Goal: Task Accomplishment & Management: Use online tool/utility

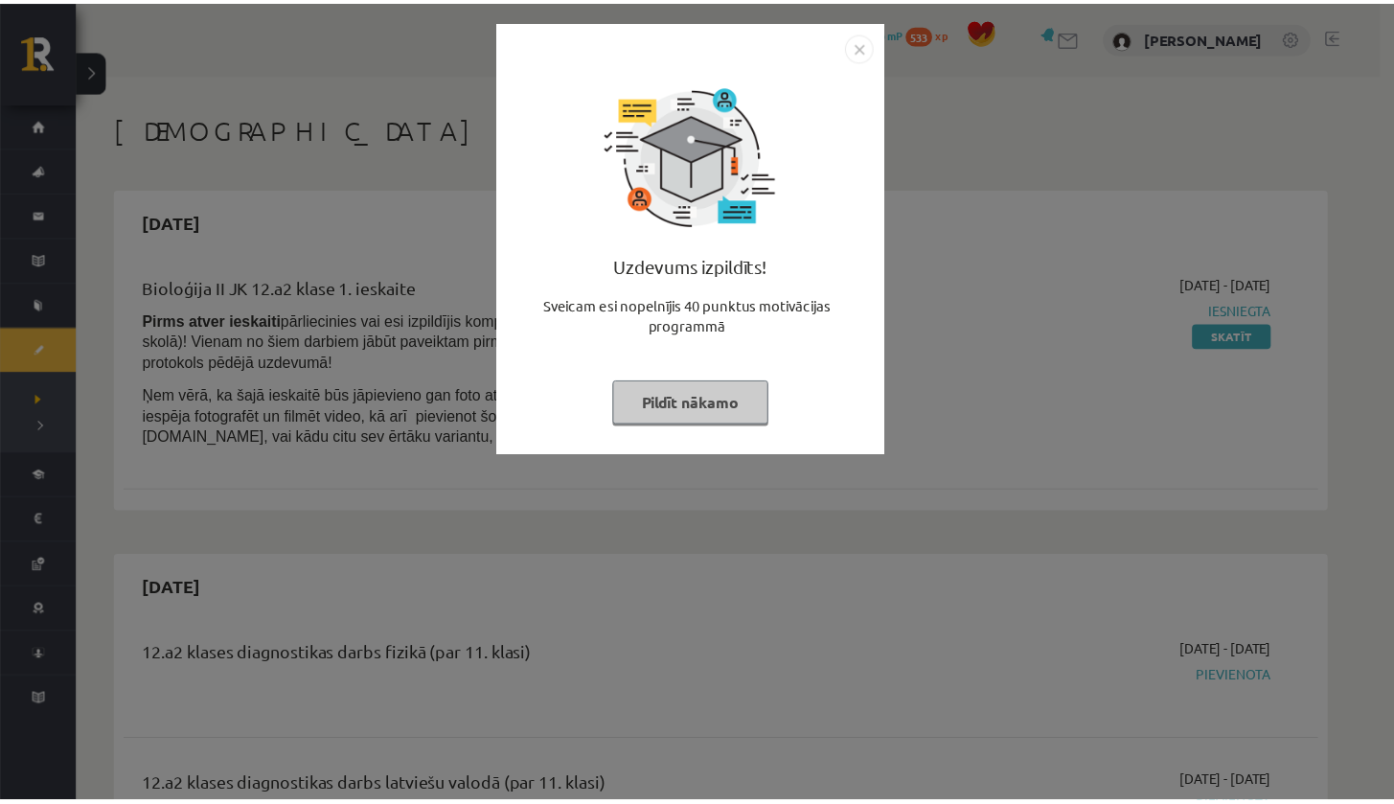
scroll to position [746, 0]
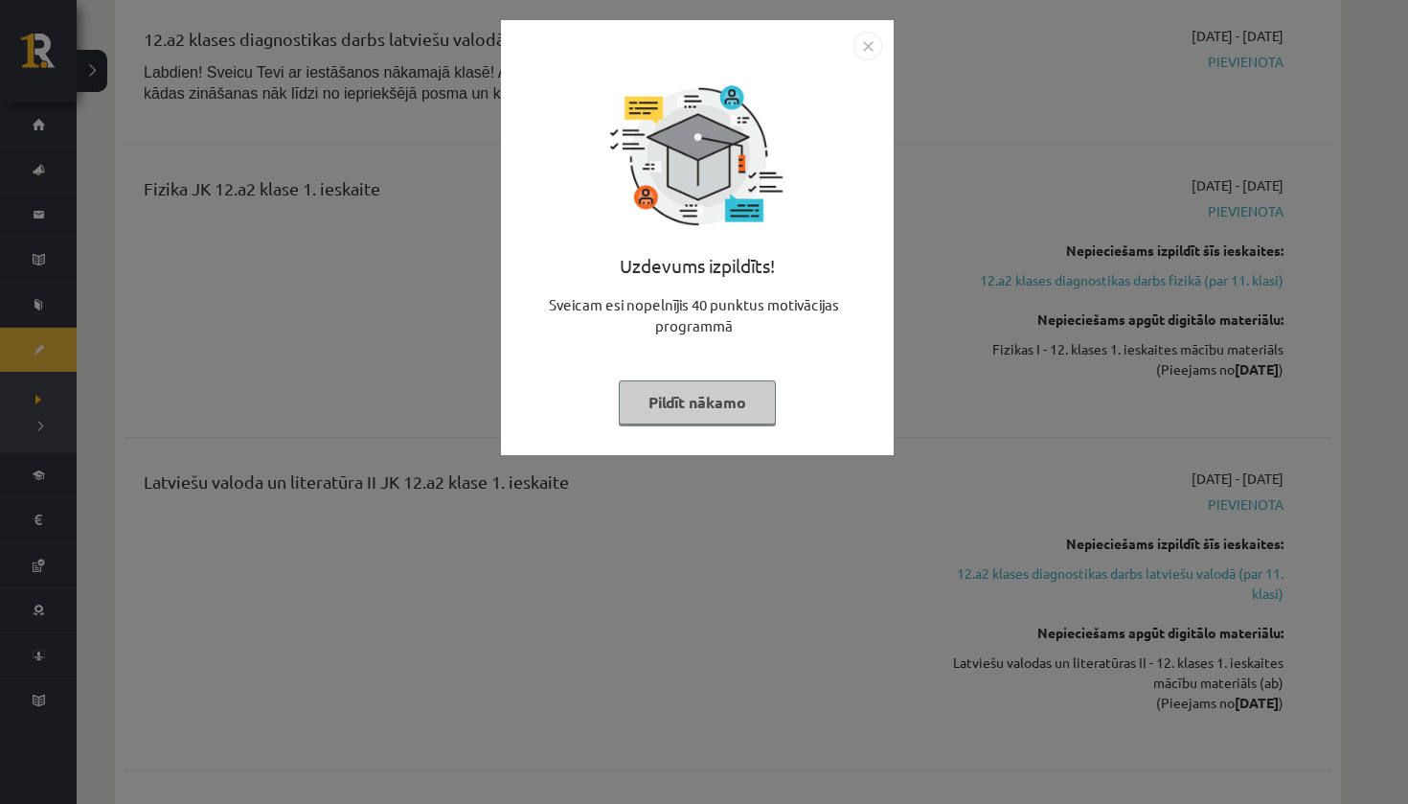
click at [695, 423] on div "Uzdevums izpildīts! Sveicam esi nopelnījis 40 punktus motivācijas programmā Pil…" at bounding box center [698, 251] width 370 height 383
click at [708, 405] on button "Pildīt nākamo" at bounding box center [697, 402] width 157 height 44
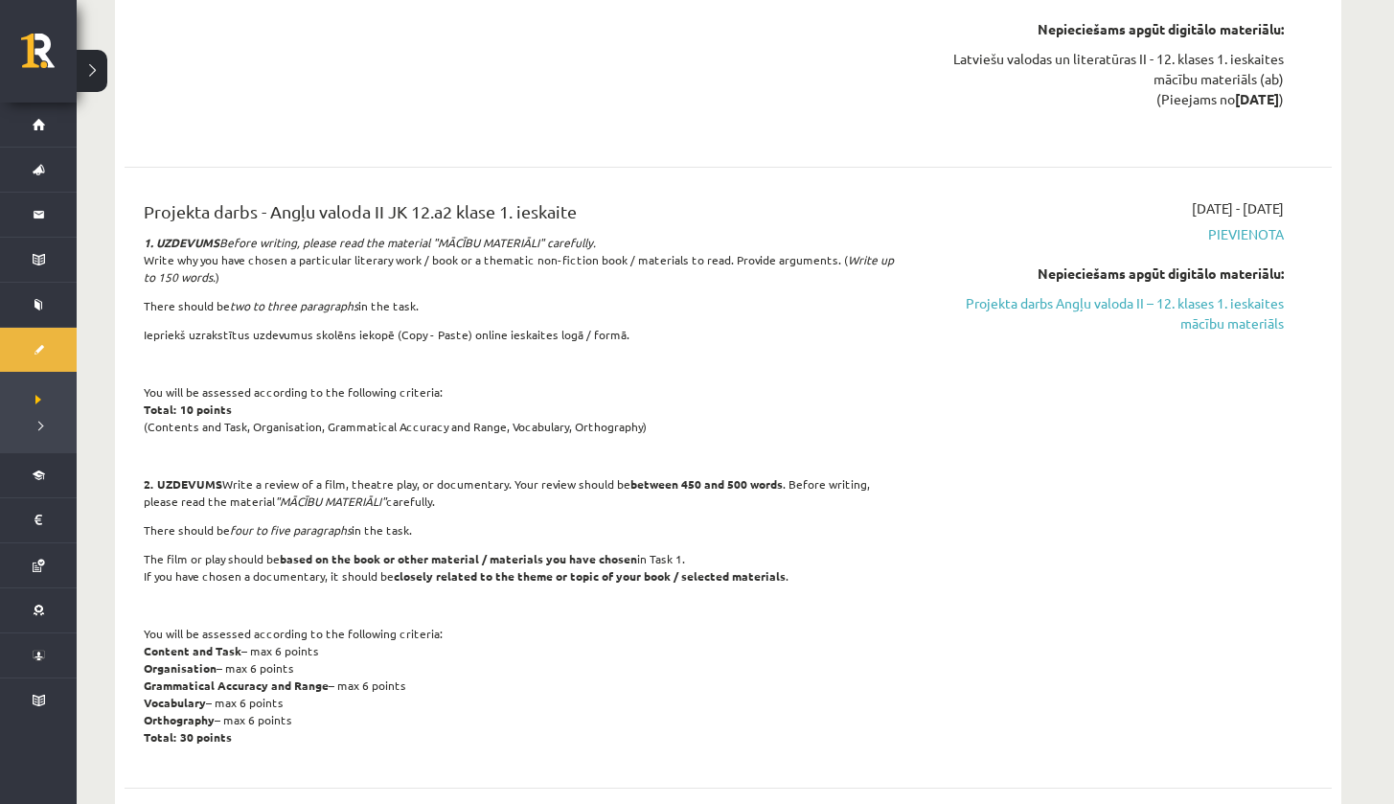
scroll to position [1379, 0]
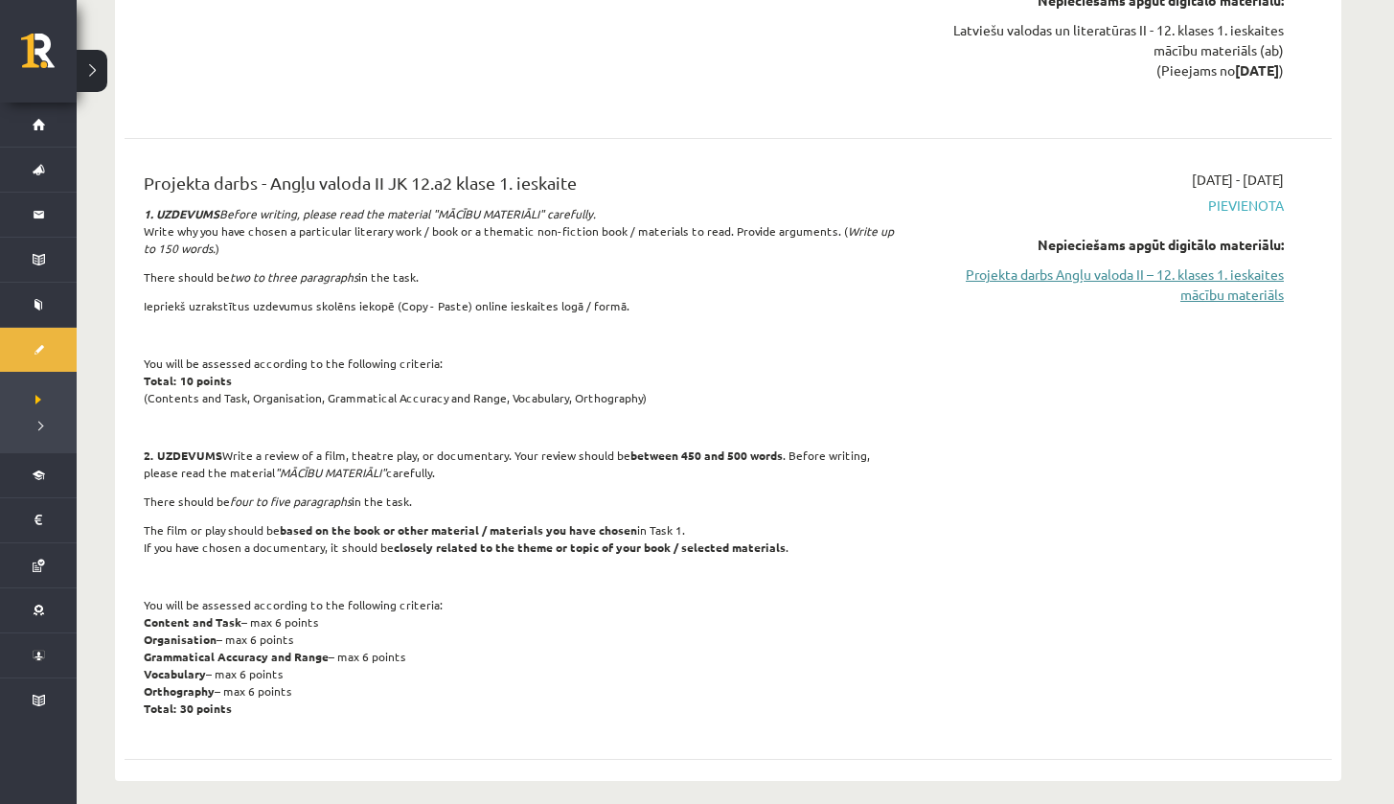
click at [1240, 275] on link "Projekta darbs Angļu valoda II – 12. klases 1. ieskaites mācību materiāls" at bounding box center [1103, 284] width 361 height 40
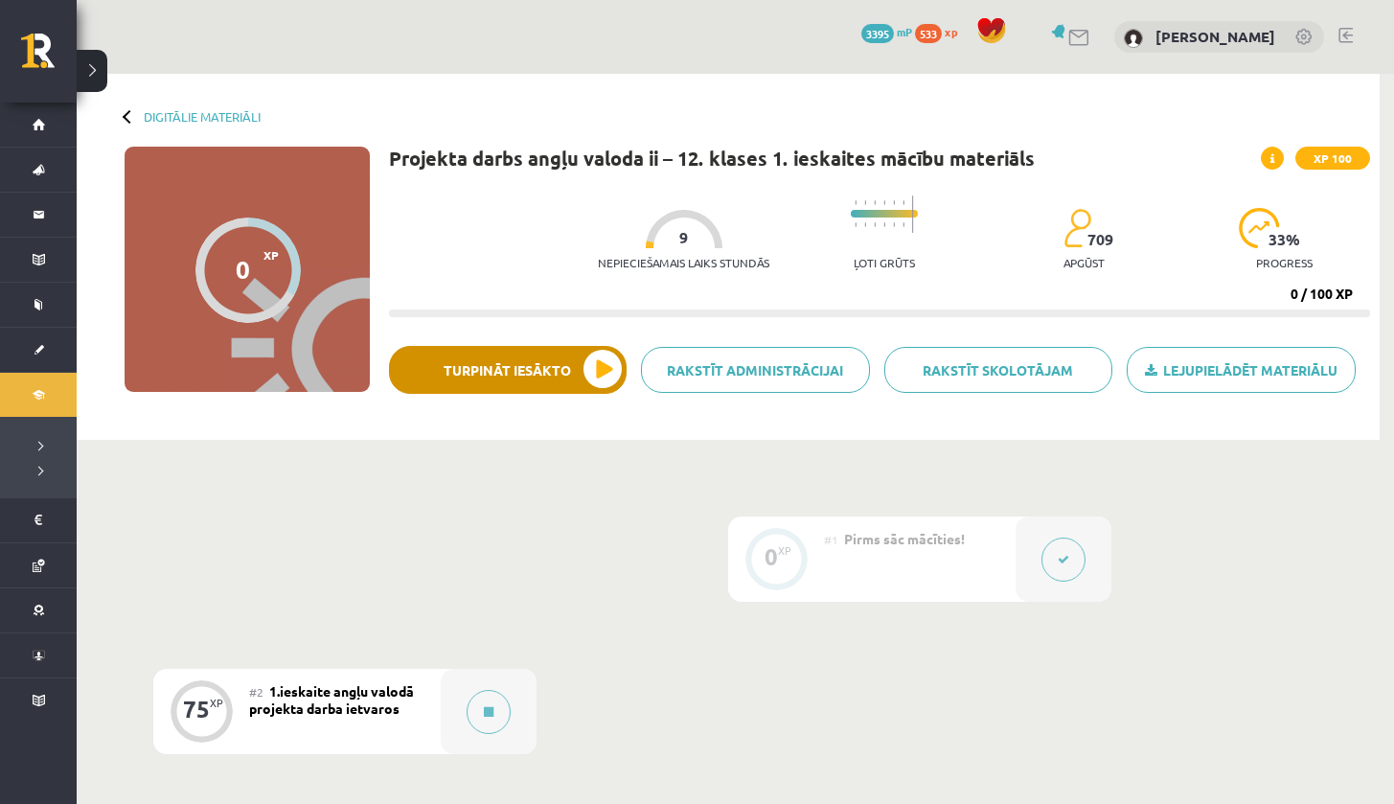
click at [552, 378] on button "Turpināt iesākto" at bounding box center [508, 370] width 238 height 48
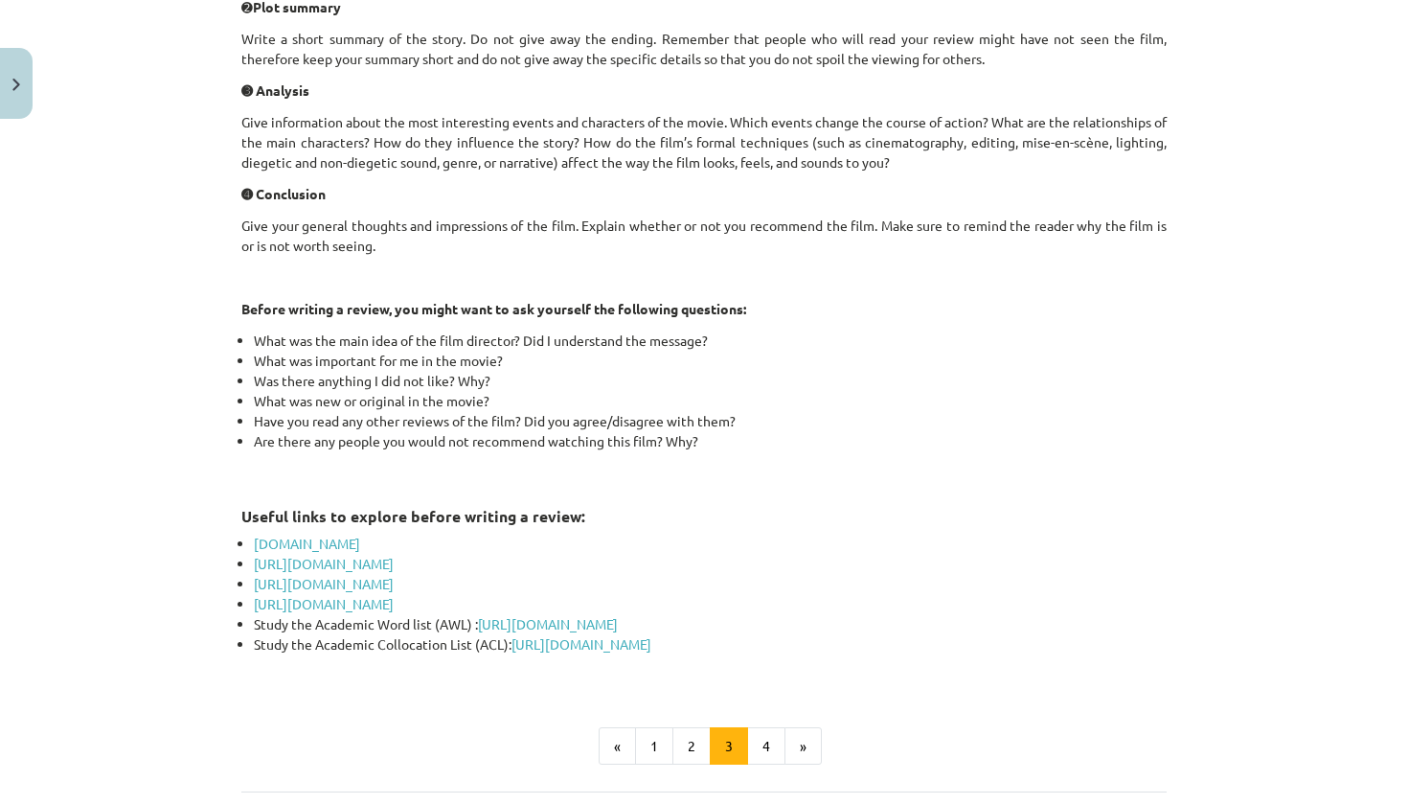
scroll to position [757, 0]
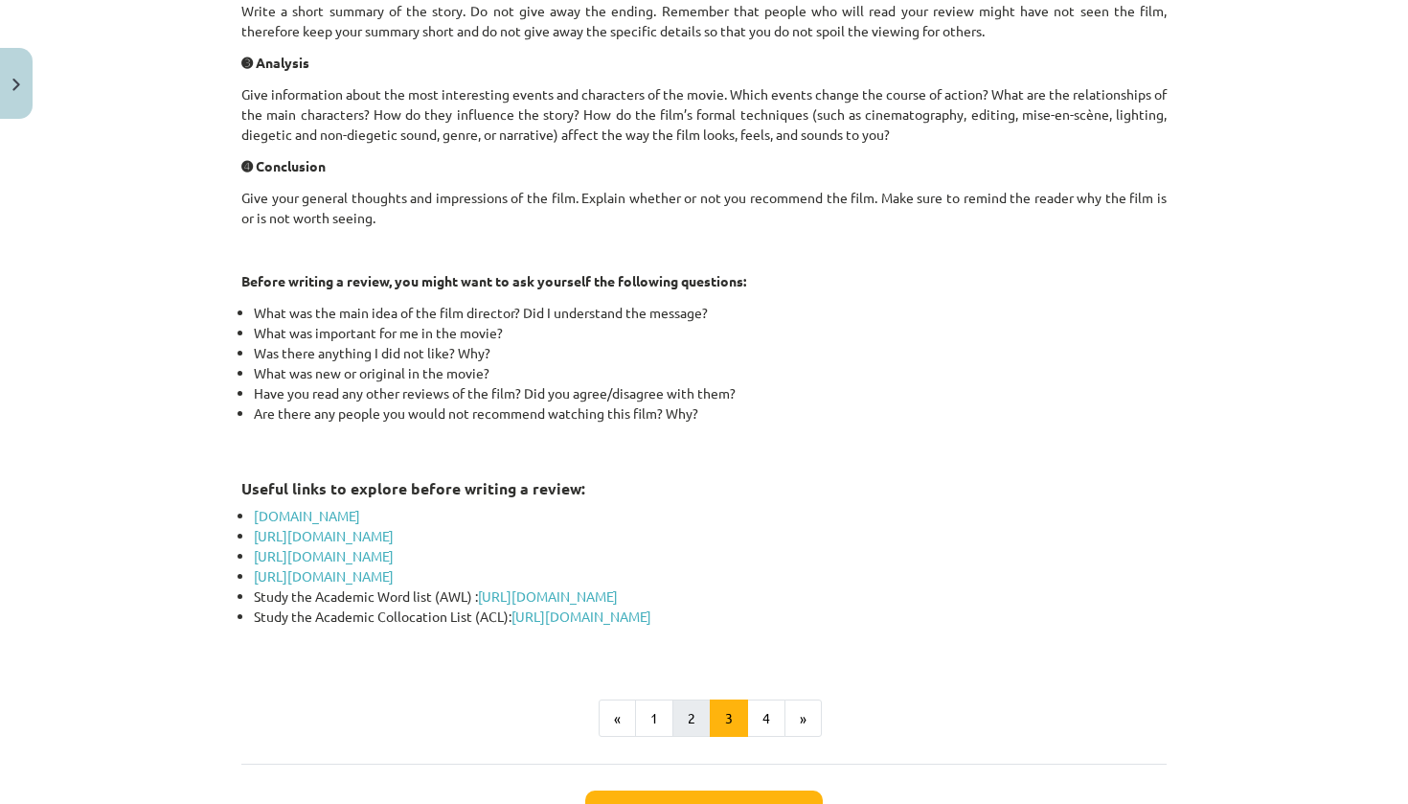
click at [677, 711] on button "2" at bounding box center [692, 718] width 38 height 38
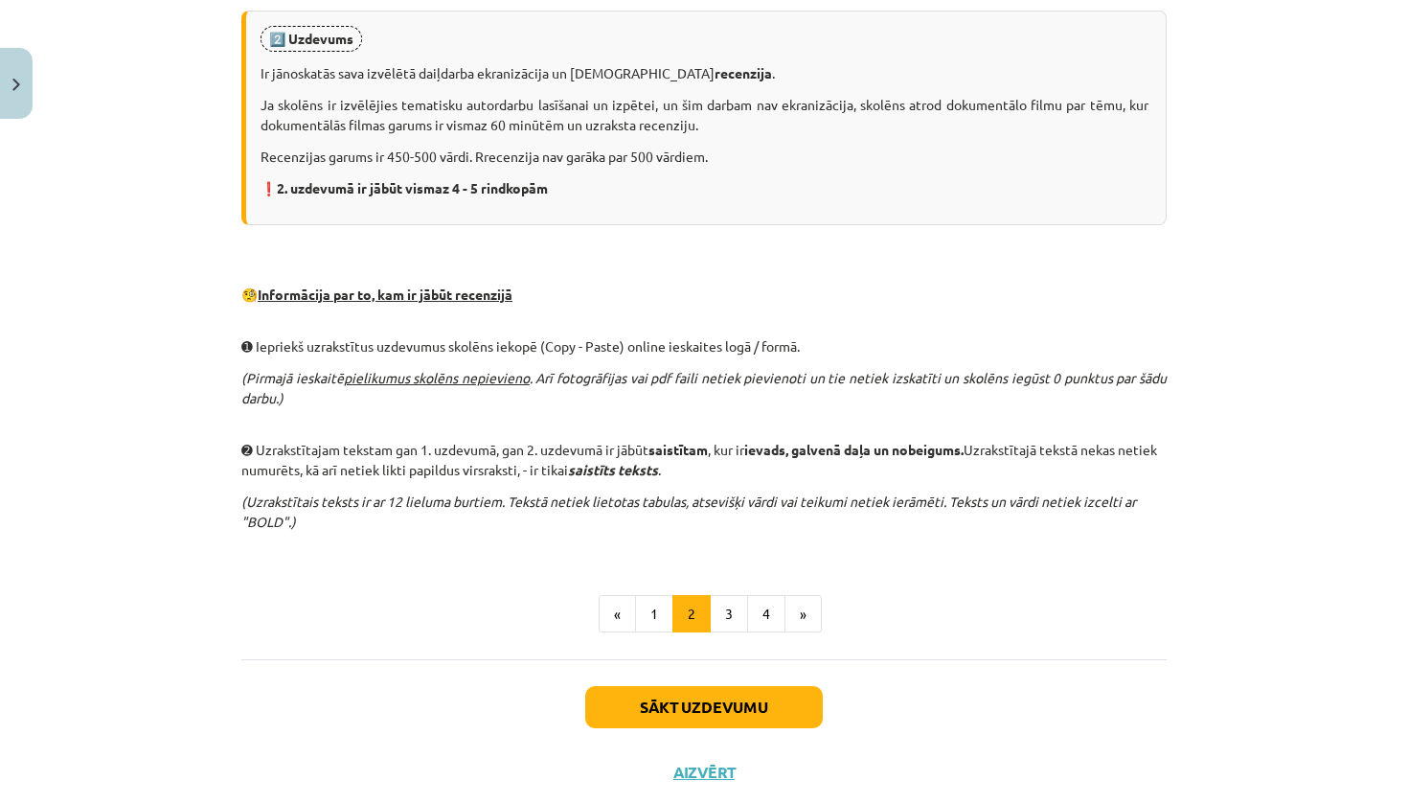
scroll to position [1057, 0]
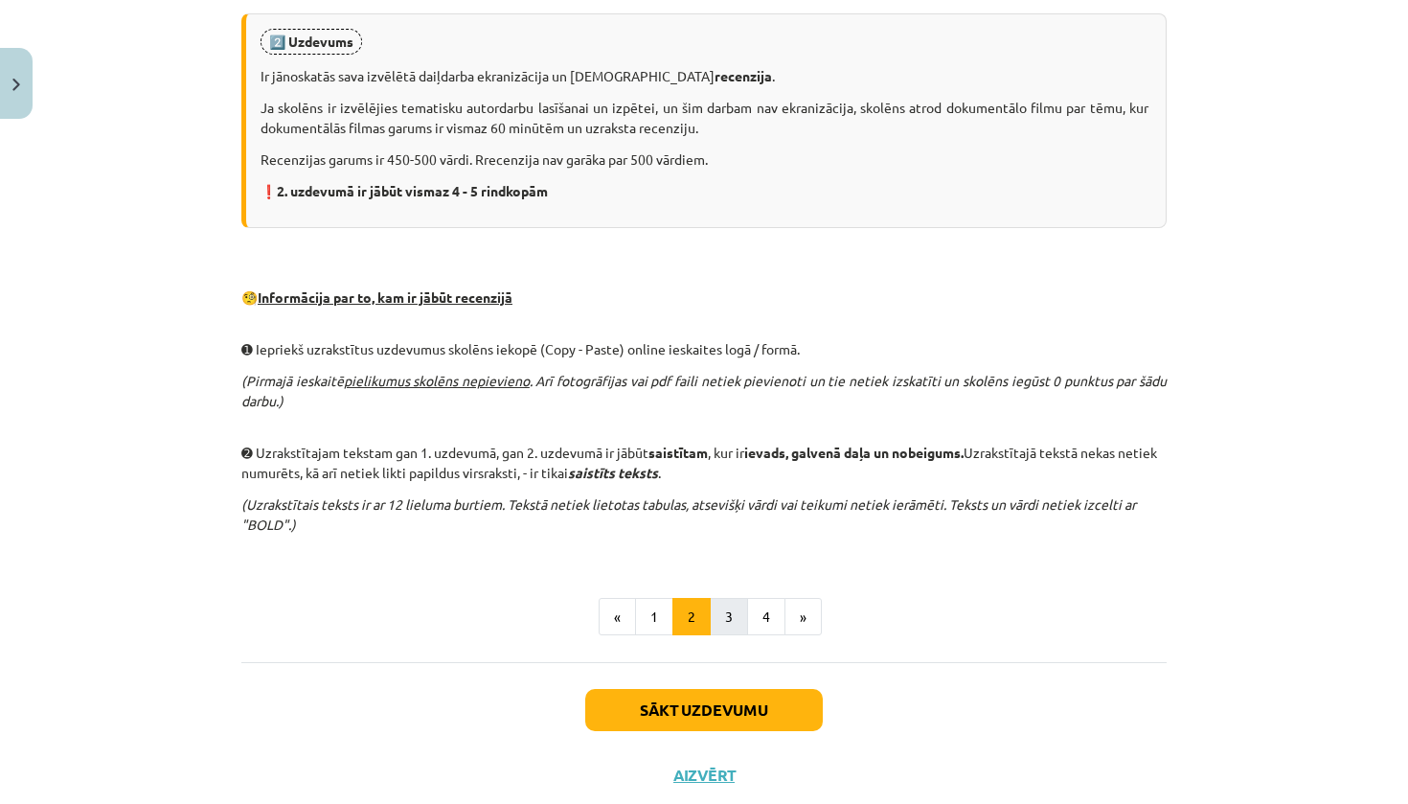
click at [710, 613] on button "3" at bounding box center [729, 617] width 38 height 38
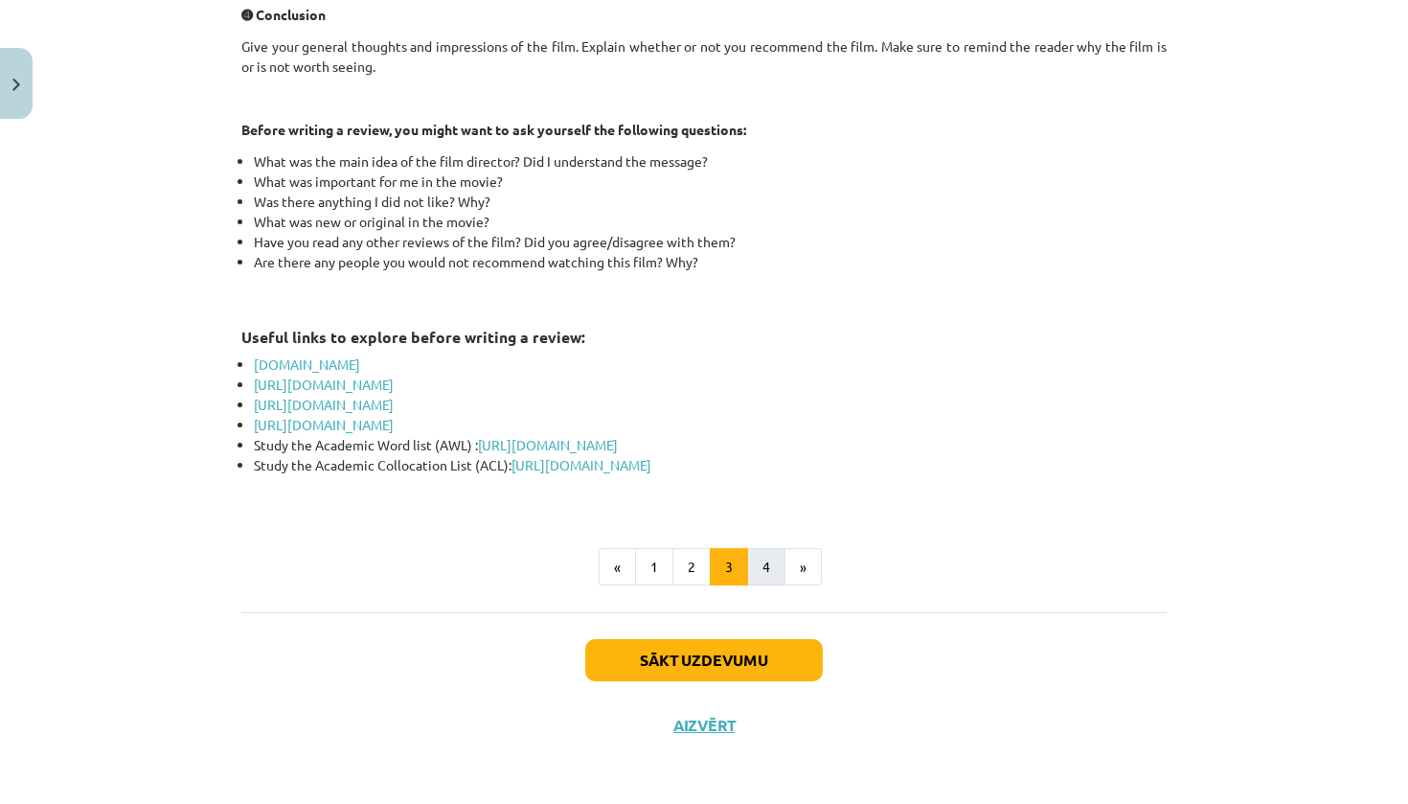
click at [755, 560] on button "4" at bounding box center [766, 567] width 38 height 38
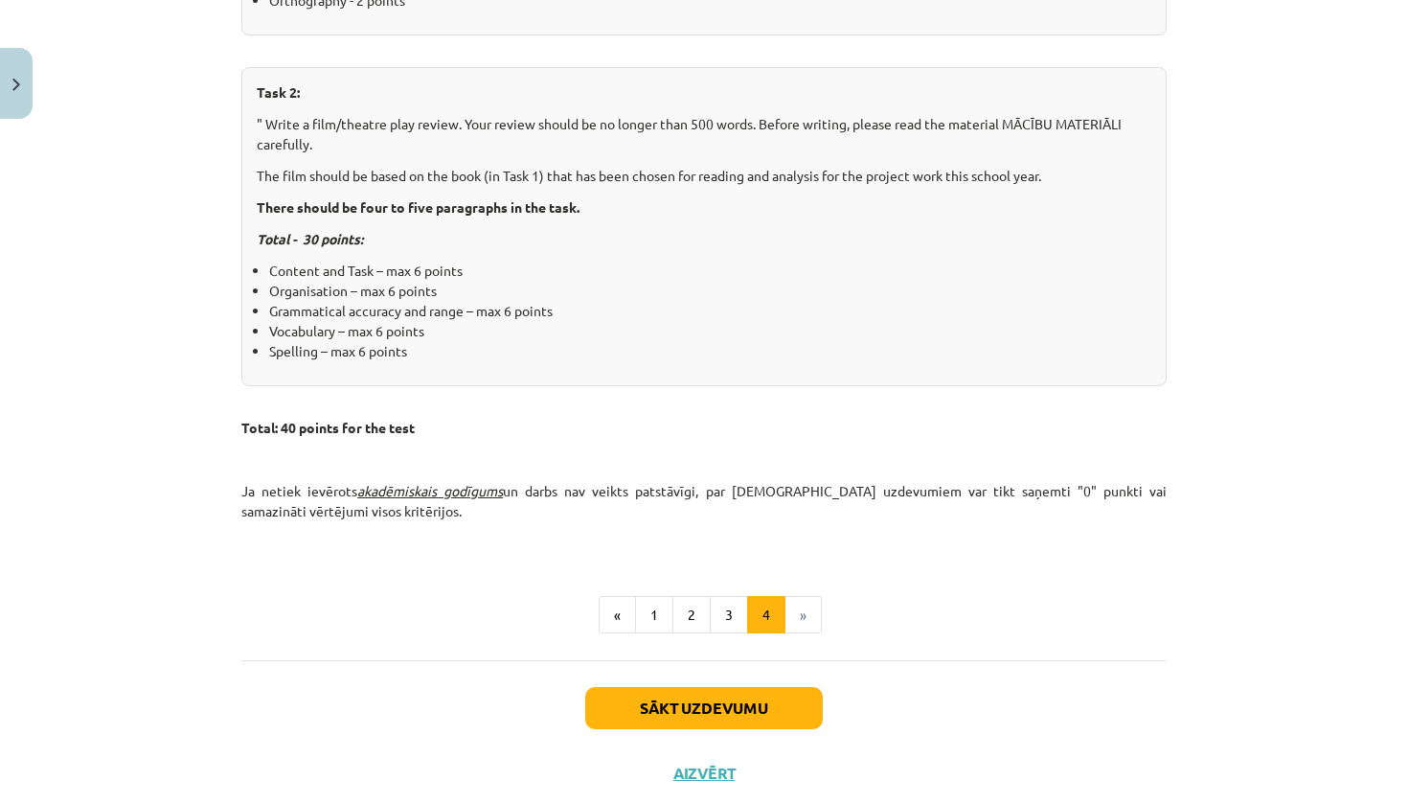
scroll to position [750, 0]
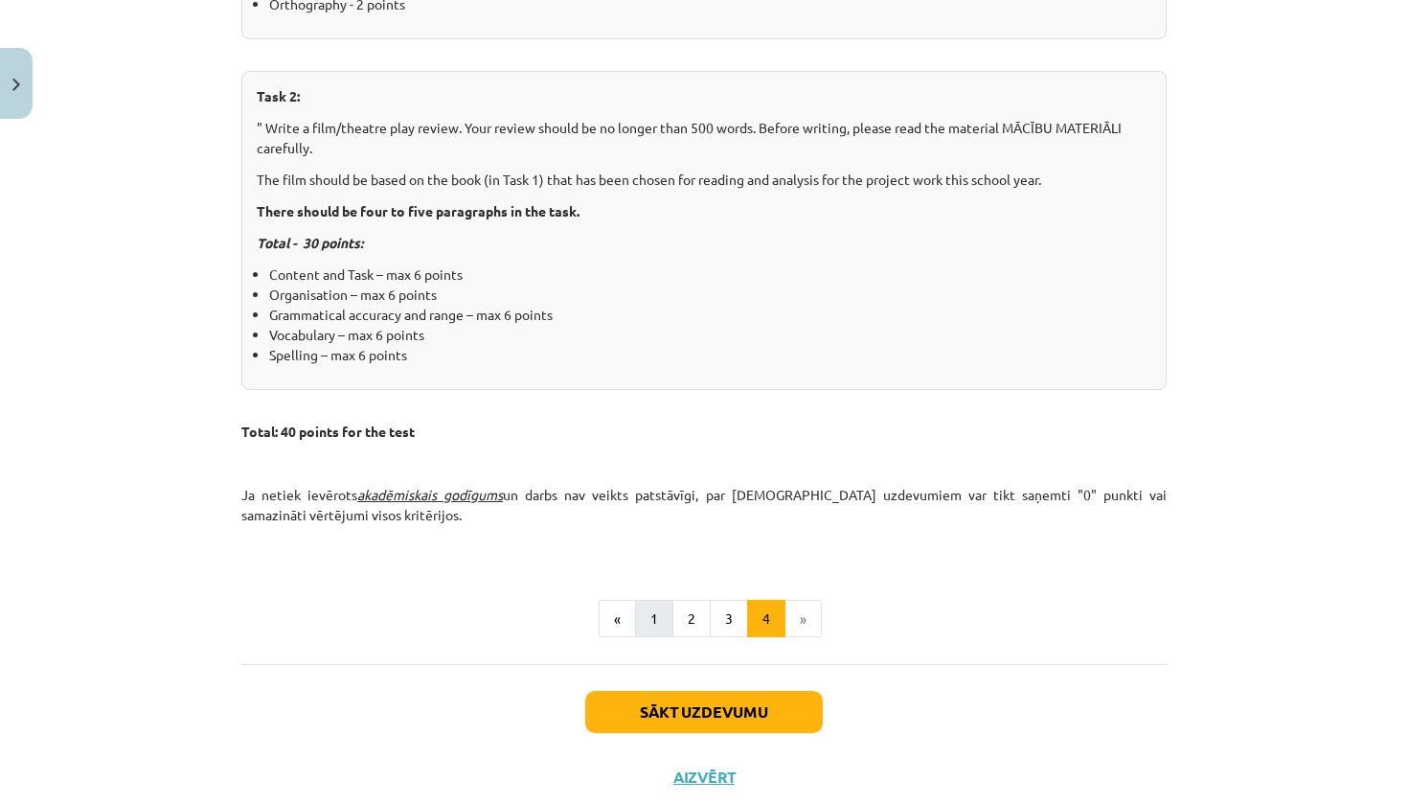
click at [649, 615] on button "1" at bounding box center [654, 619] width 38 height 38
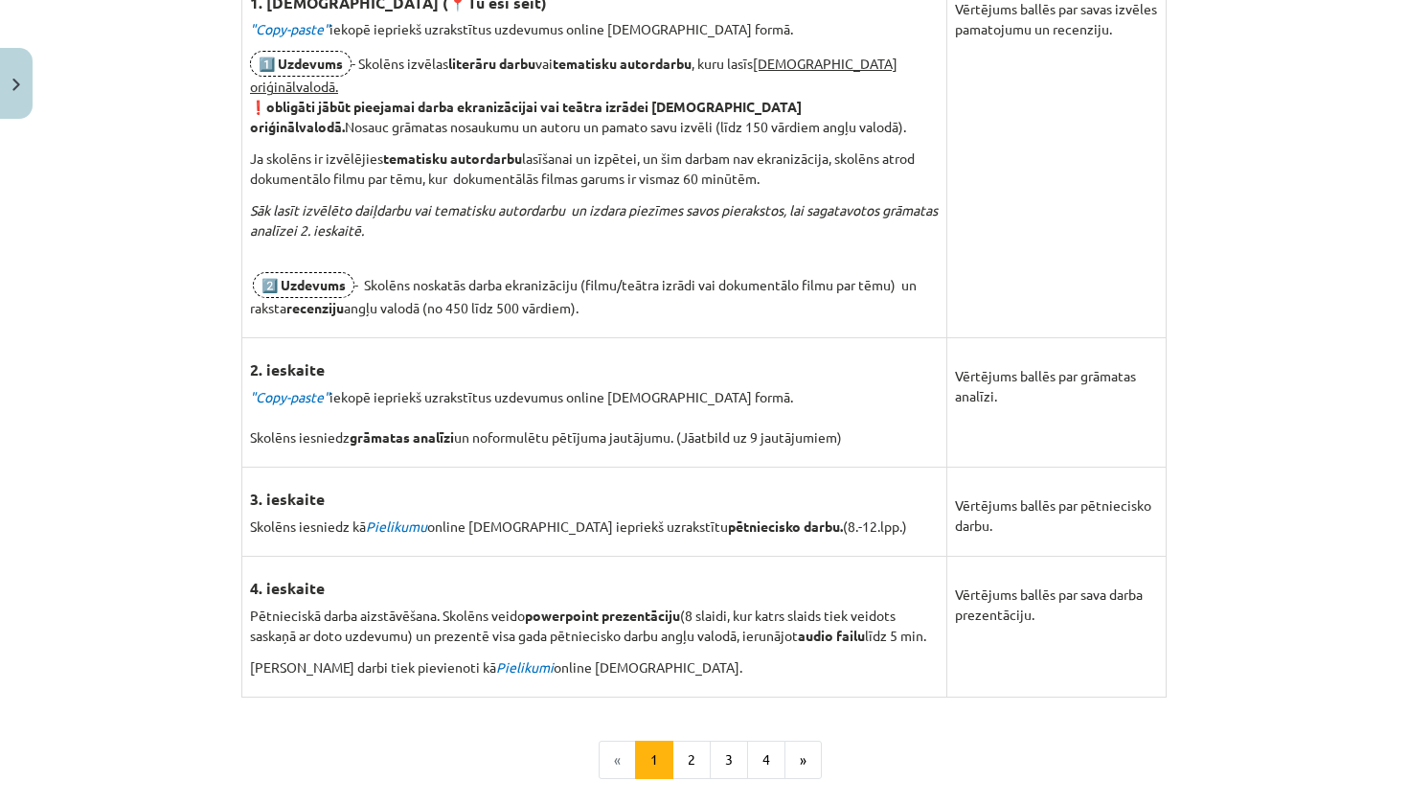
scroll to position [1334, 0]
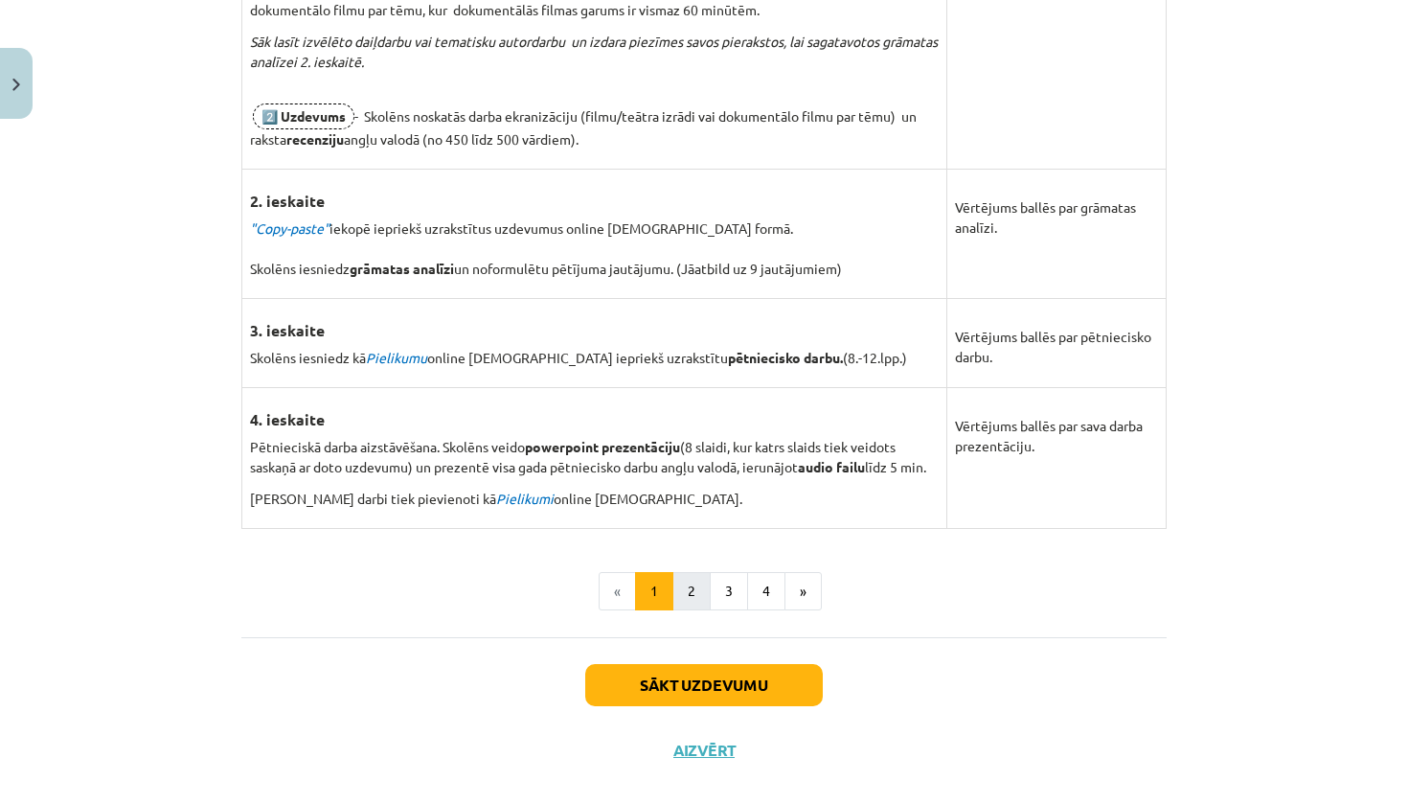
click at [692, 572] on button "2" at bounding box center [692, 591] width 38 height 38
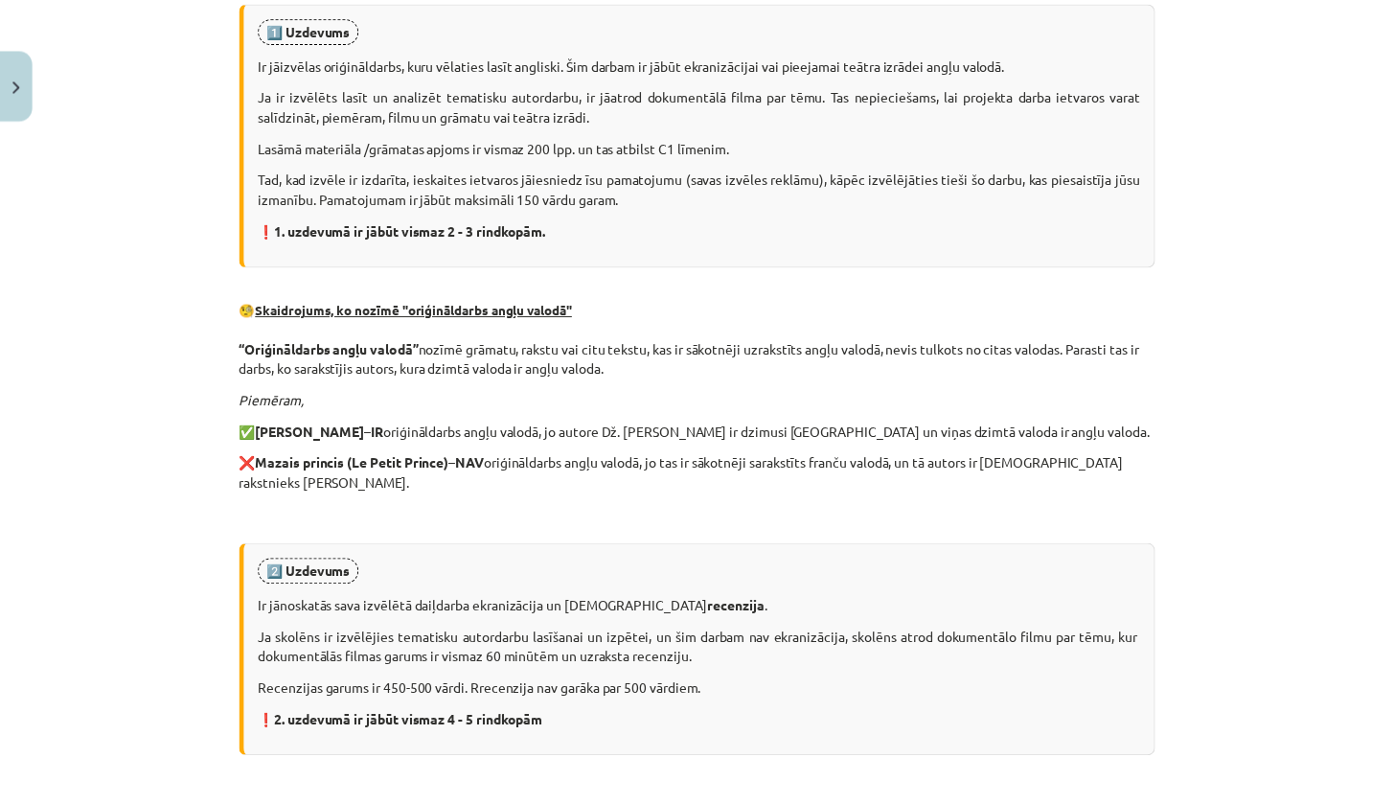
scroll to position [526, 0]
click at [18, 79] on img "Close" at bounding box center [16, 85] width 8 height 12
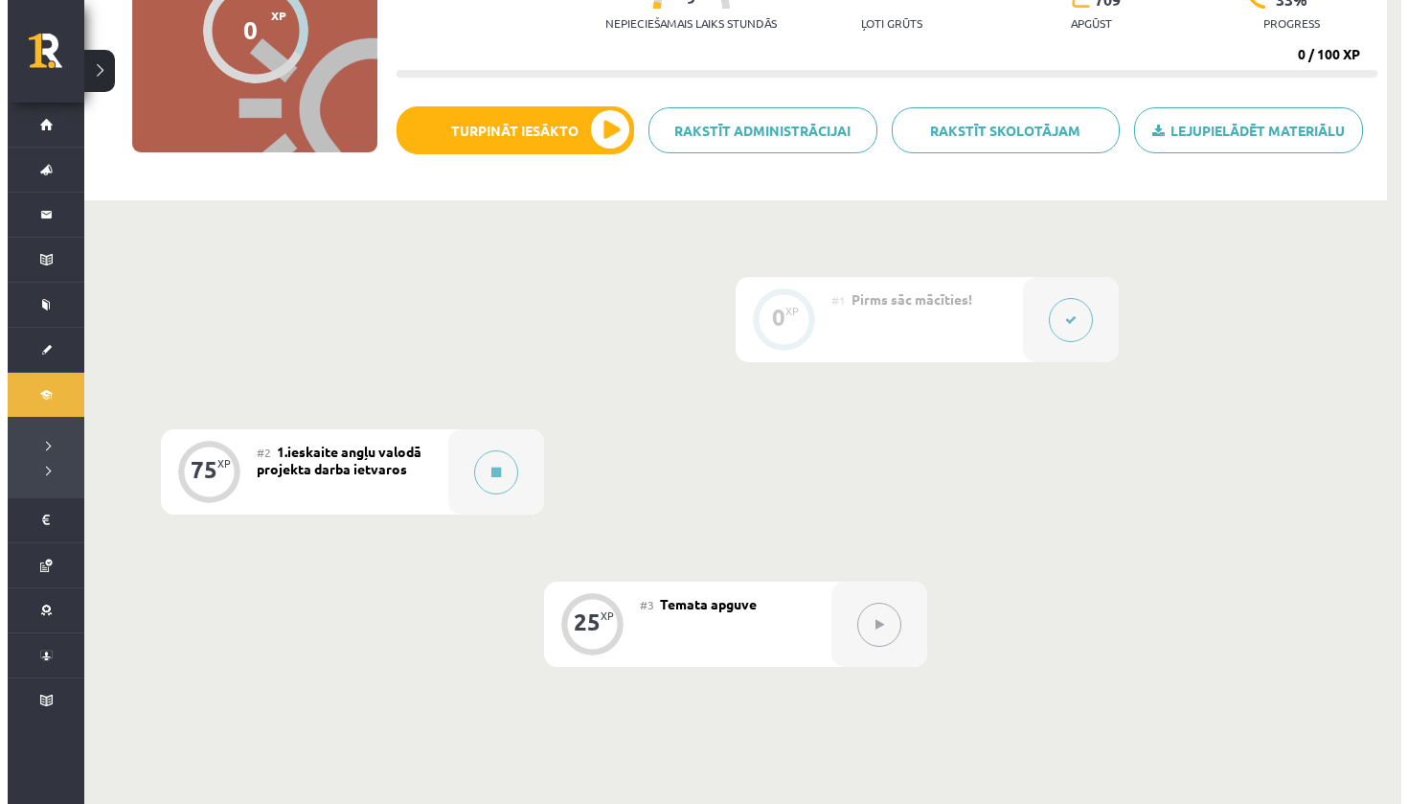
scroll to position [372, 0]
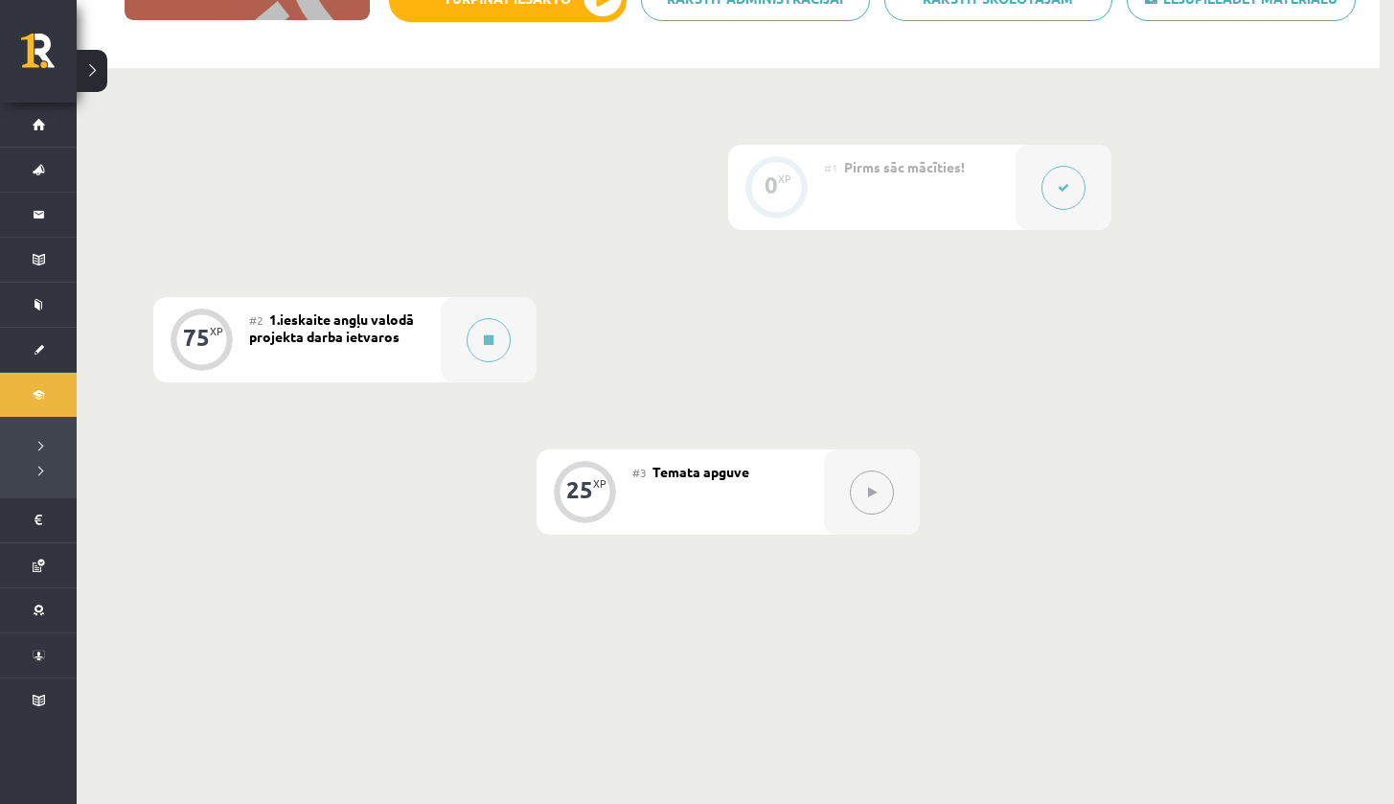
click at [863, 490] on button at bounding box center [872, 492] width 44 height 44
click at [494, 348] on button at bounding box center [489, 340] width 44 height 44
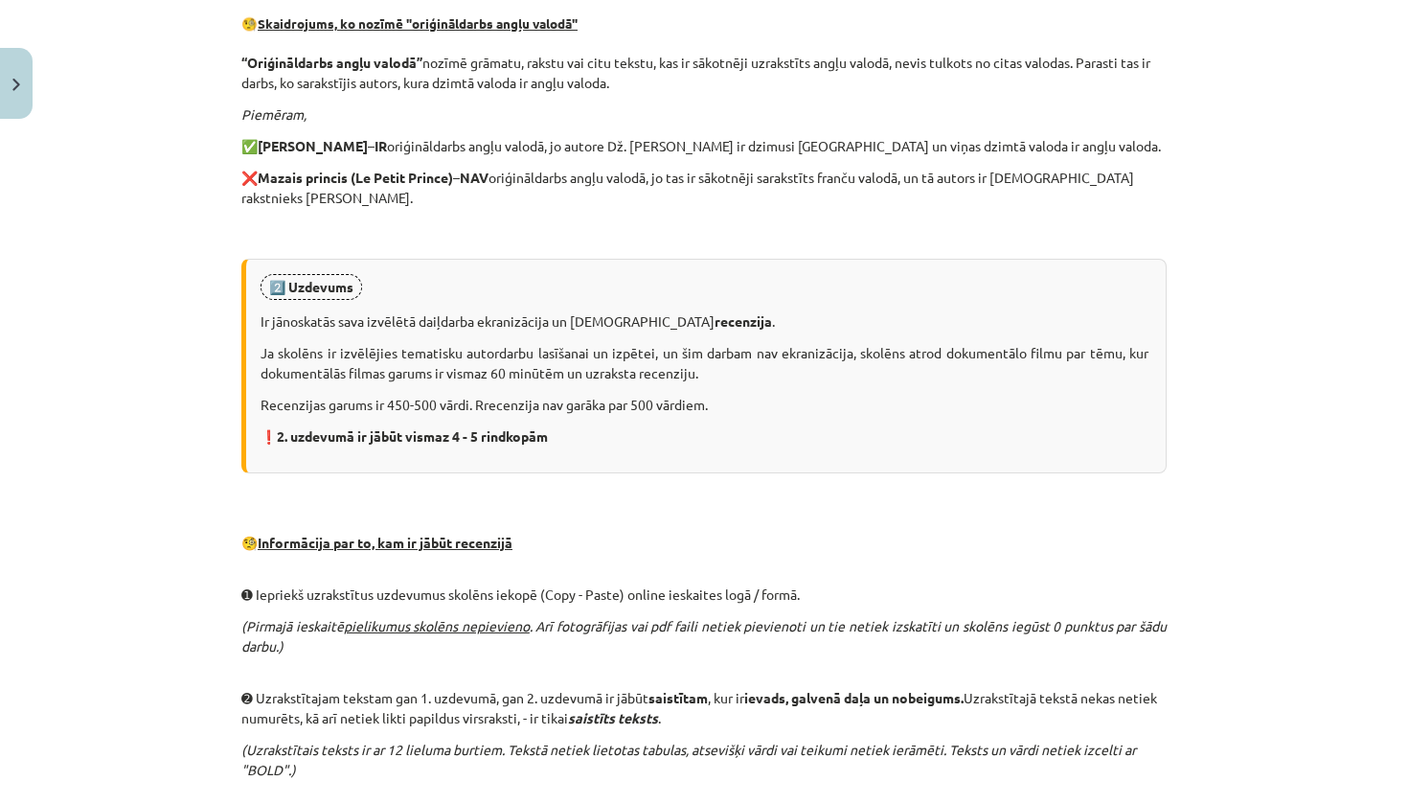
scroll to position [1109, 0]
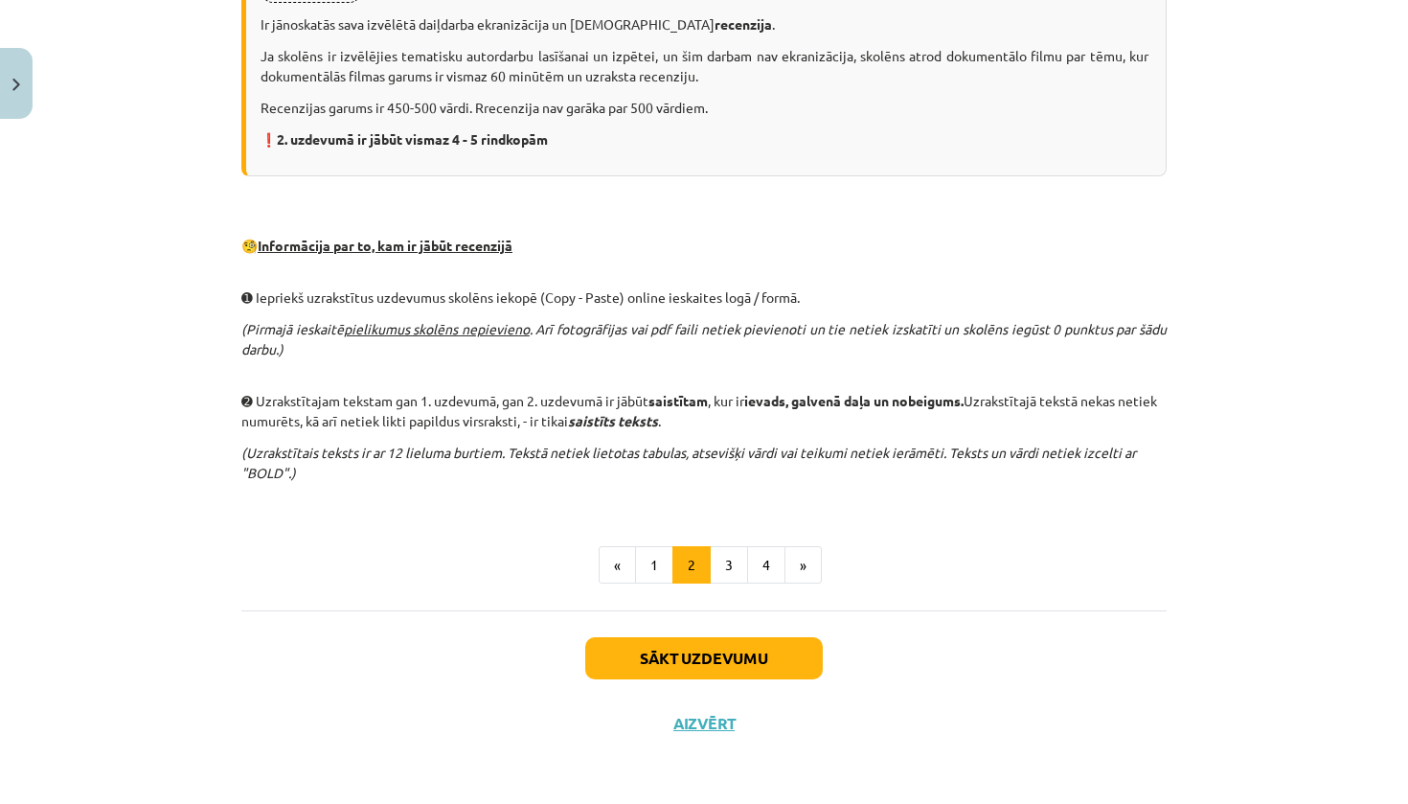
click at [754, 657] on button "Sākt uzdevumu" at bounding box center [704, 658] width 238 height 42
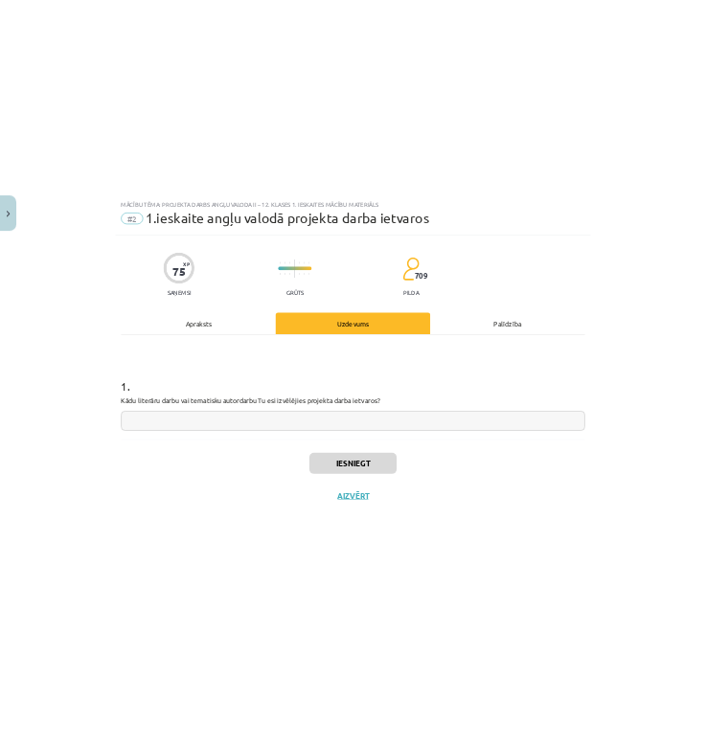
scroll to position [0, 0]
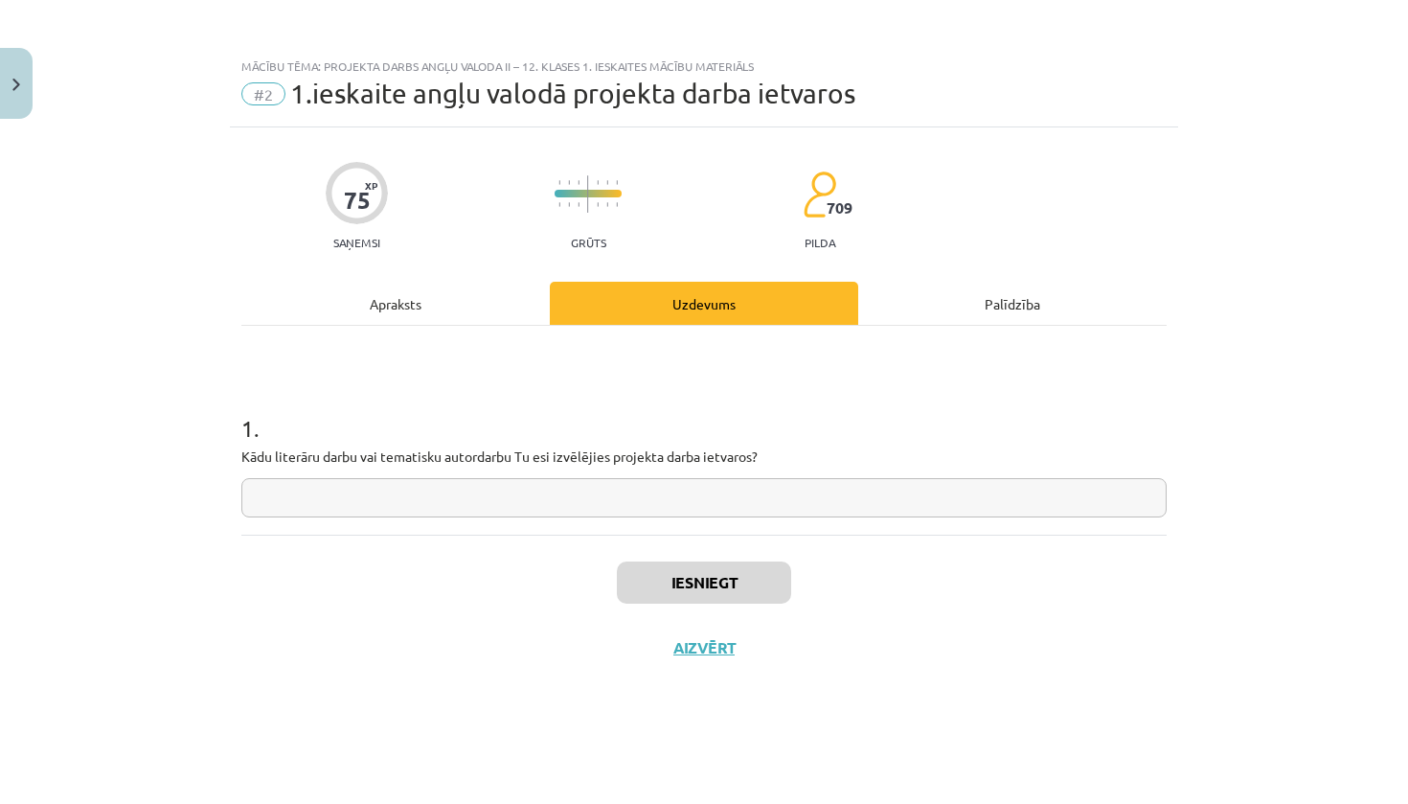
click at [494, 514] on input "text" at bounding box center [704, 497] width 926 height 39
type input "**********"
click at [20, 70] on button "Close" at bounding box center [16, 83] width 33 height 71
